Goal: Information Seeking & Learning: Learn about a topic

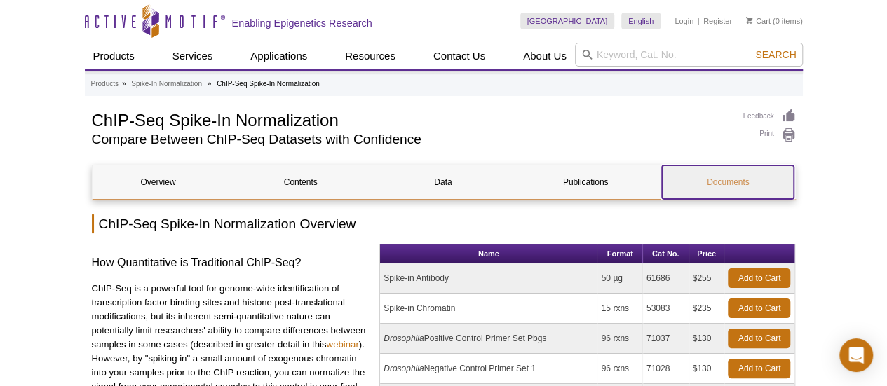
click at [712, 182] on link "Documents" at bounding box center [728, 182] width 132 height 34
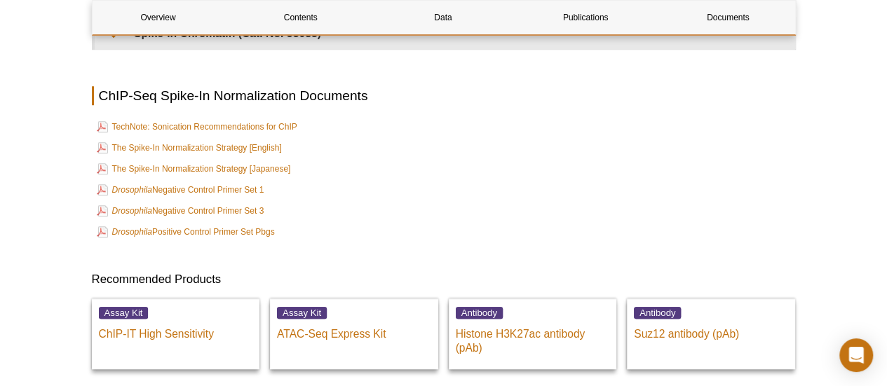
scroll to position [3137, 0]
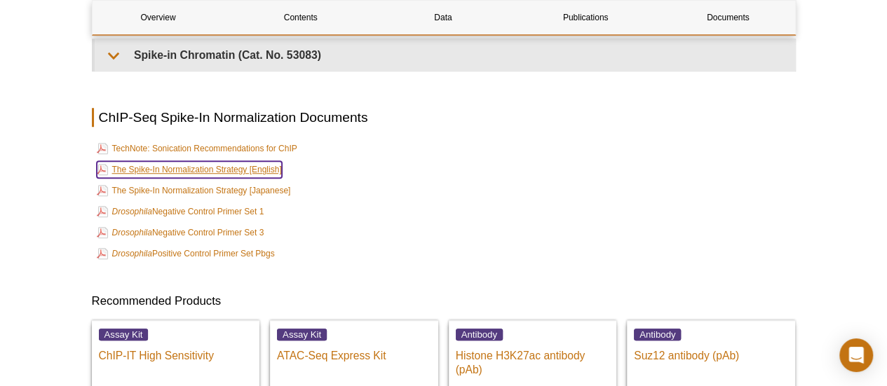
click at [245, 175] on link "The Spike-In Normalization Strategy [English]" at bounding box center [189, 169] width 185 height 17
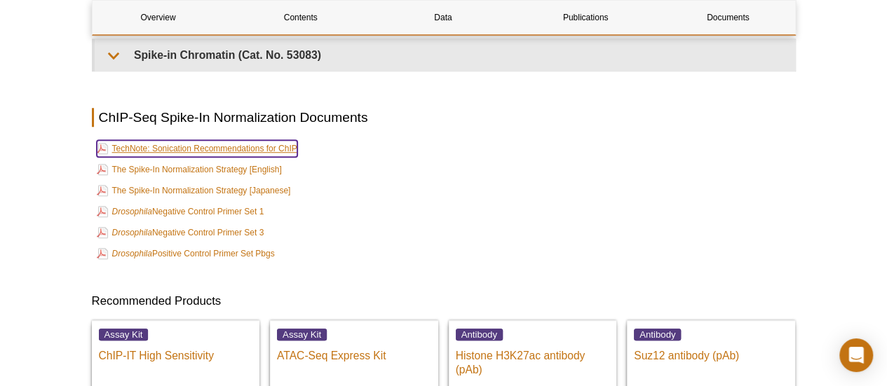
click at [250, 152] on link "TechNote: Sonication Recommendations for ChIP" at bounding box center [197, 148] width 201 height 17
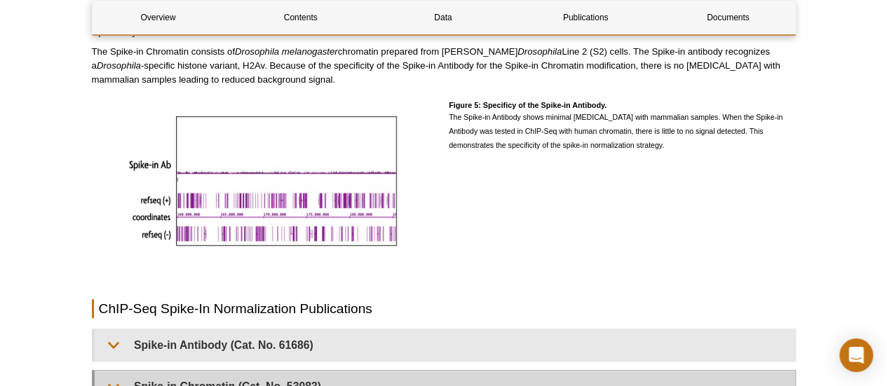
scroll to position [3040, 0]
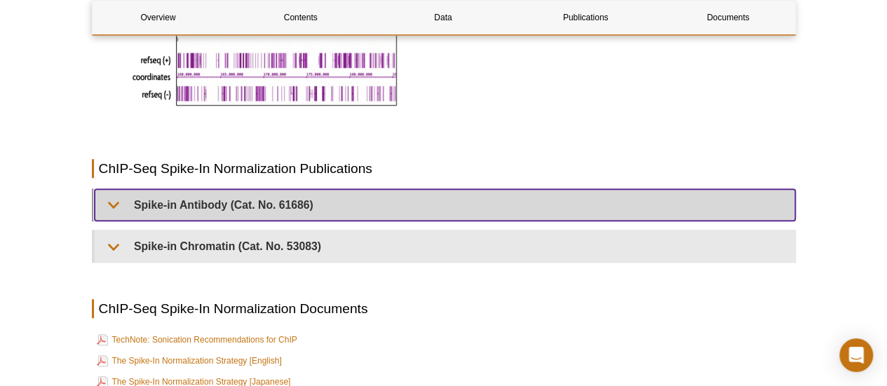
click at [112, 208] on summary "Spike-in Antibody (Cat. No. 61686)" at bounding box center [445, 205] width 700 height 32
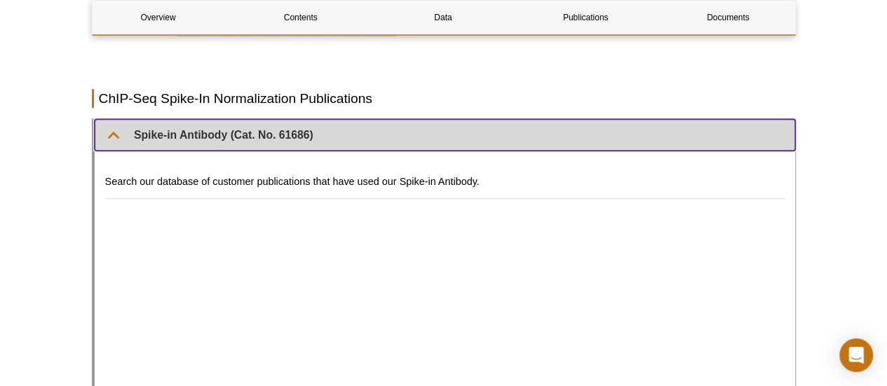
scroll to position [3180, 0]
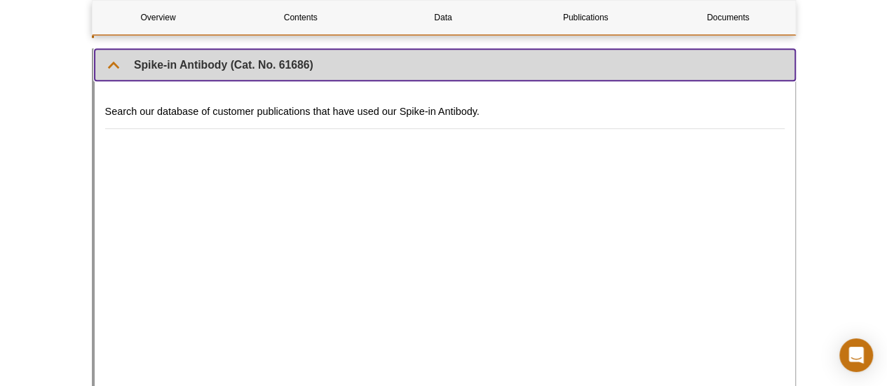
click at [114, 69] on summary "Spike-in Antibody (Cat. No. 61686)" at bounding box center [445, 65] width 700 height 32
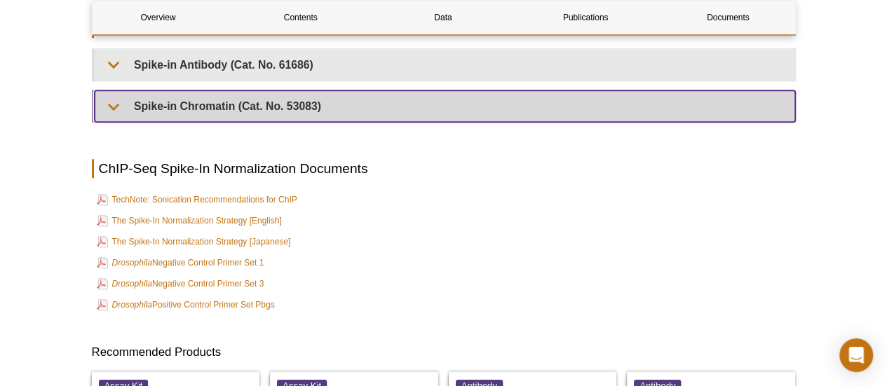
click at [114, 109] on summary "Spike-in Chromatin (Cat. No. 53083)" at bounding box center [445, 106] width 700 height 32
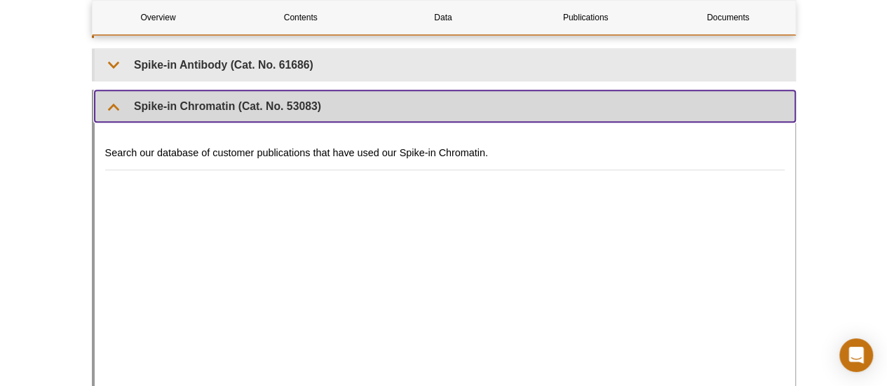
click at [116, 109] on summary "Spike-in Chromatin (Cat. No. 53083)" at bounding box center [445, 106] width 700 height 32
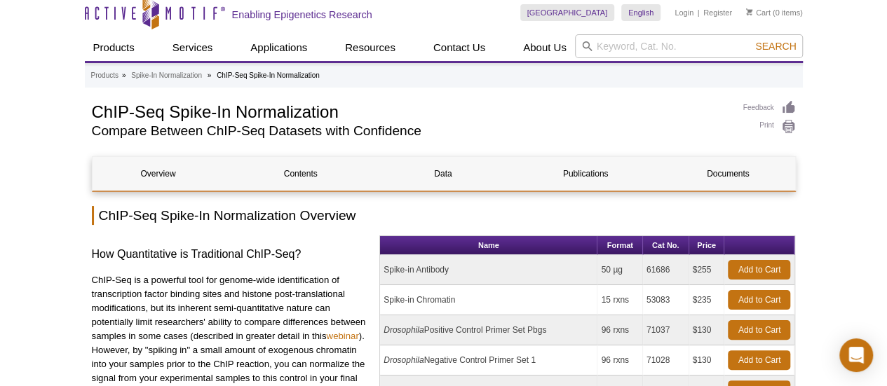
scroll to position [0, 0]
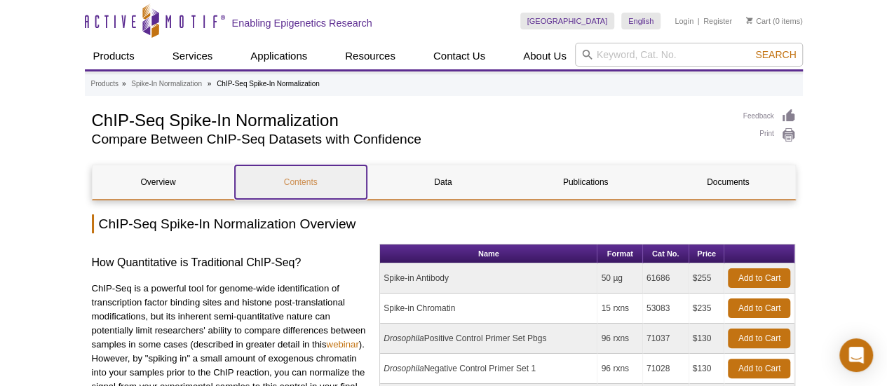
click at [296, 184] on link "Contents" at bounding box center [301, 182] width 132 height 34
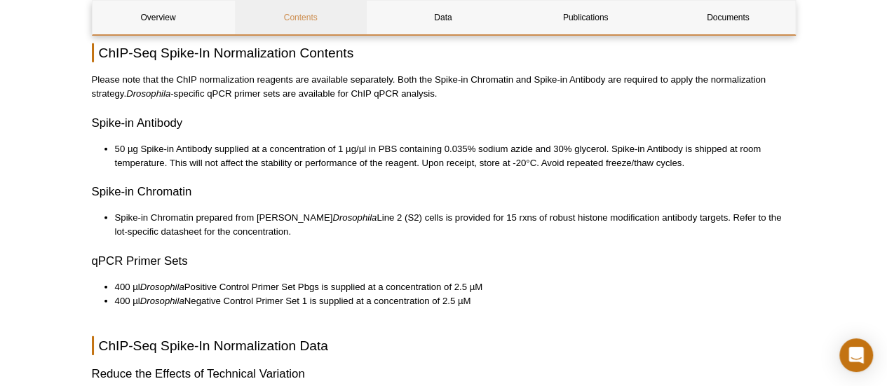
scroll to position [1896, 0]
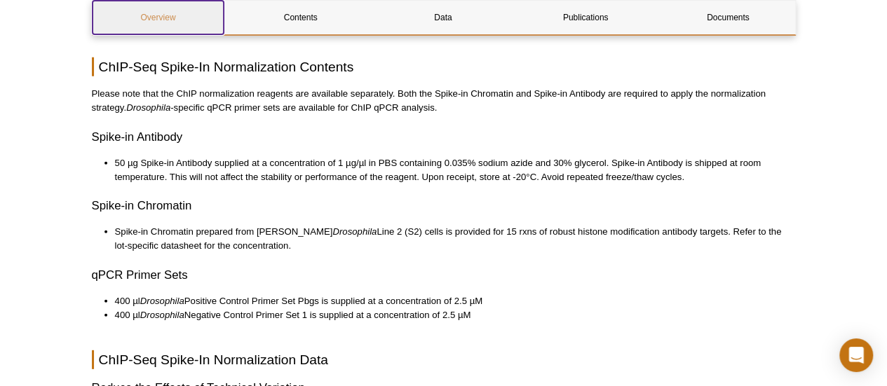
click at [171, 20] on link "Overview" at bounding box center [159, 18] width 132 height 34
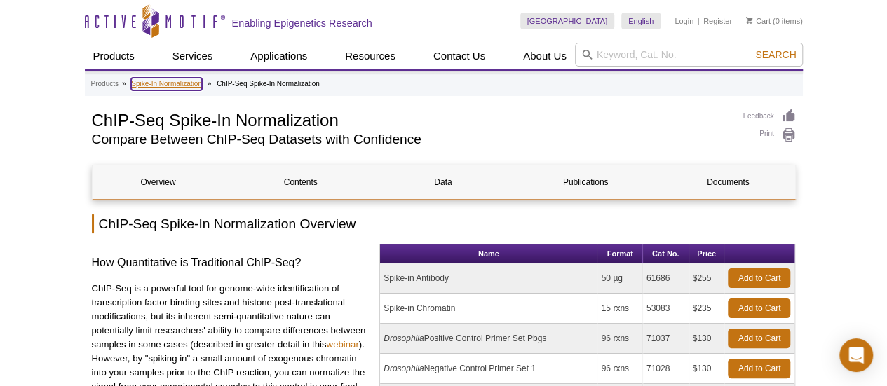
click at [202, 85] on link "Spike-In Normalization" at bounding box center [166, 84] width 71 height 13
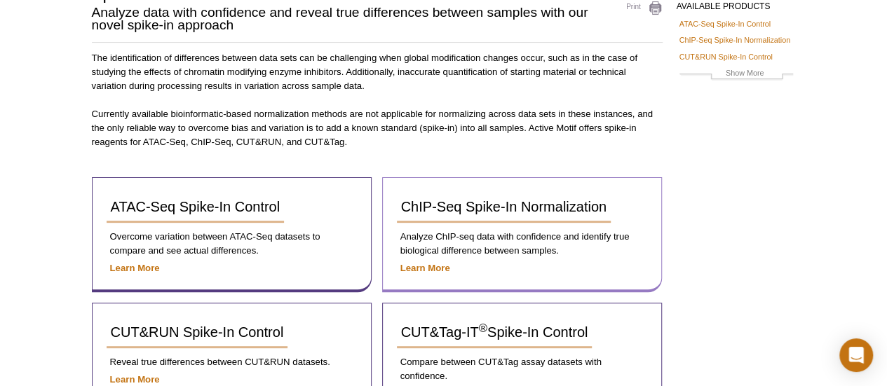
scroll to position [119, 0]
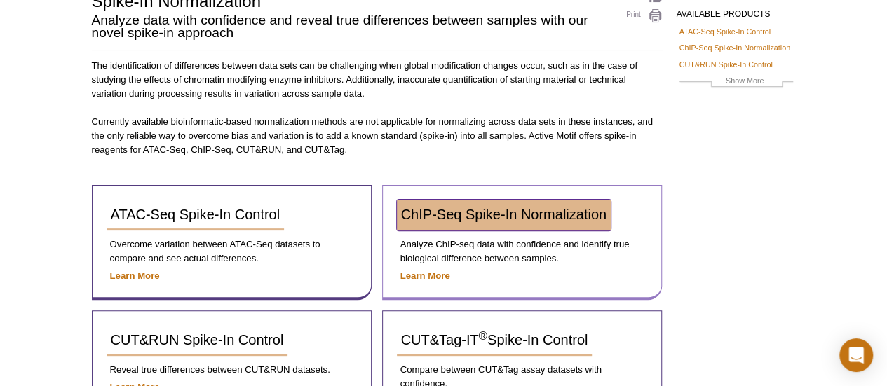
click at [532, 209] on span "ChIP-Seq Spike-In Normalization" at bounding box center [503, 214] width 205 height 15
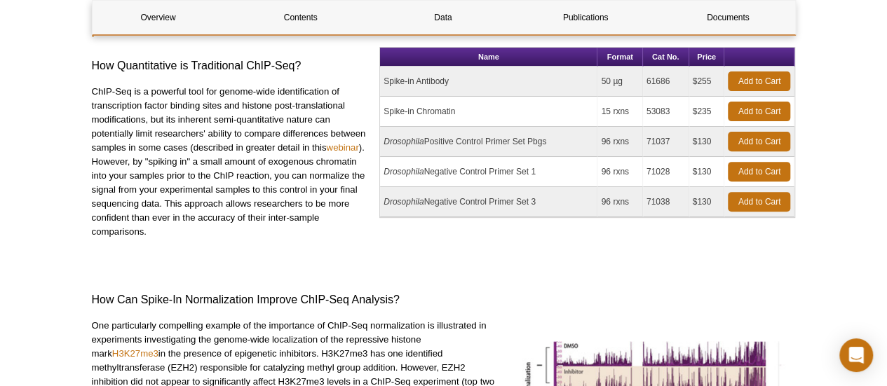
scroll to position [189, 0]
